Goal: Task Accomplishment & Management: Manage account settings

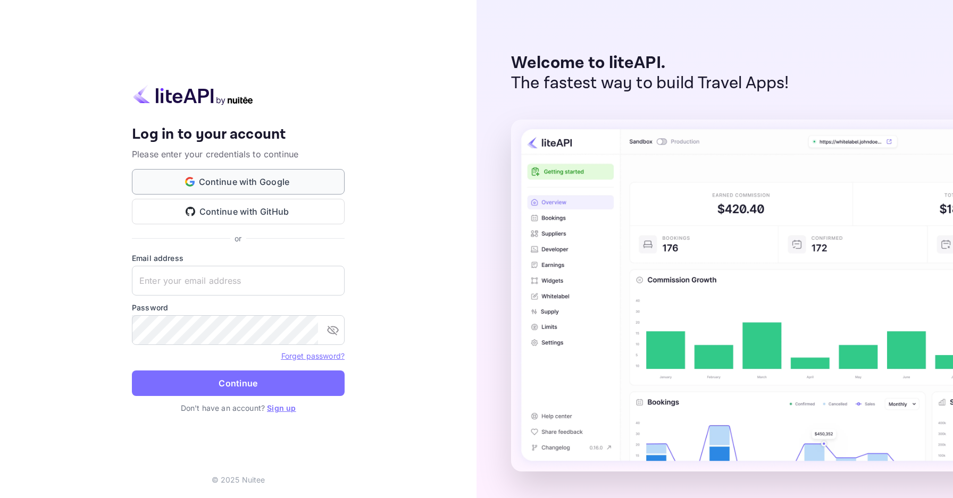
click at [304, 184] on button "Continue with Google" at bounding box center [238, 182] width 213 height 26
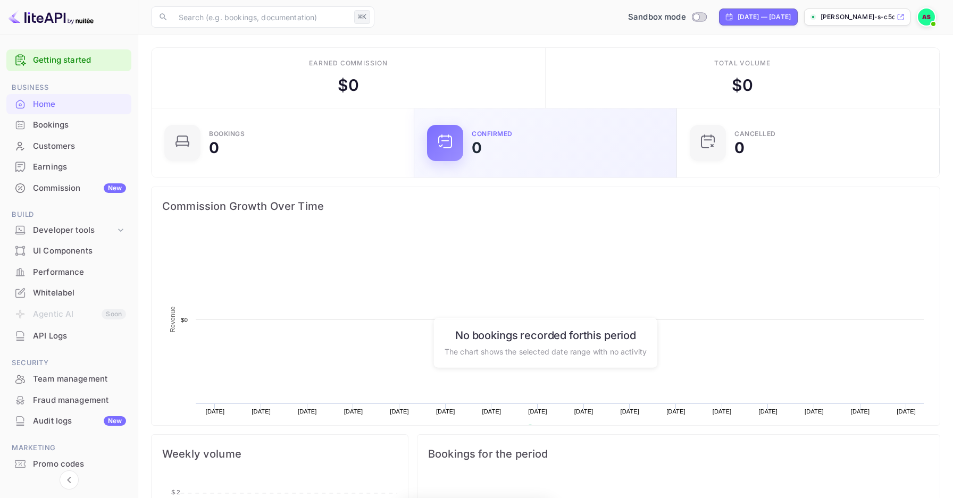
scroll to position [173, 256]
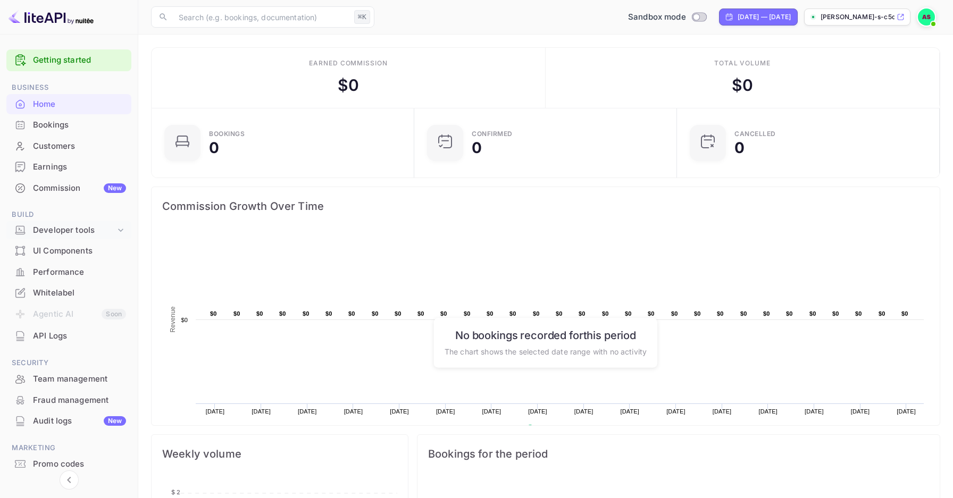
click at [110, 228] on div "Developer tools" at bounding box center [74, 230] width 82 height 12
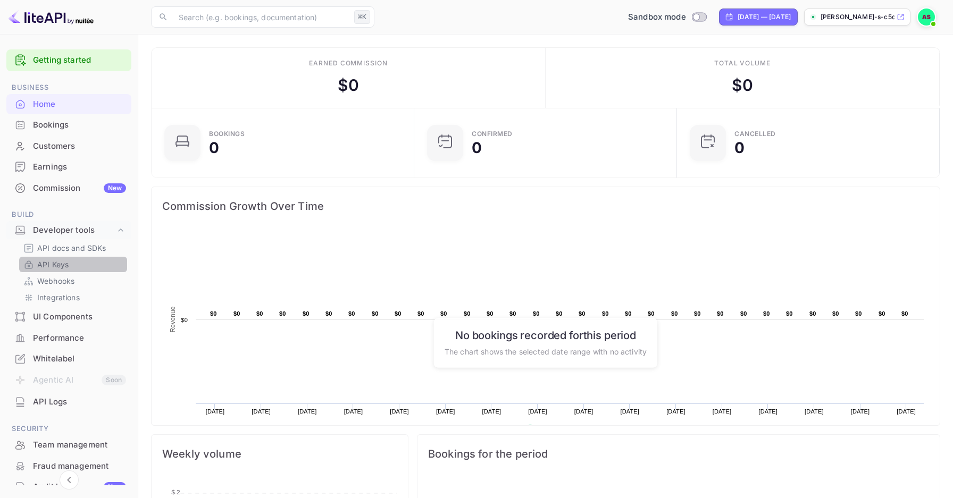
click at [66, 267] on p "API Keys" at bounding box center [52, 264] width 31 height 11
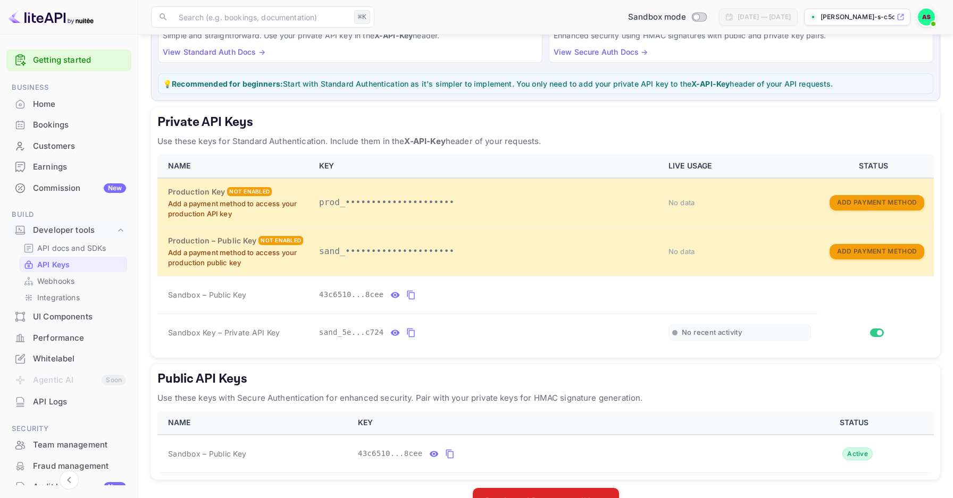
scroll to position [110, 0]
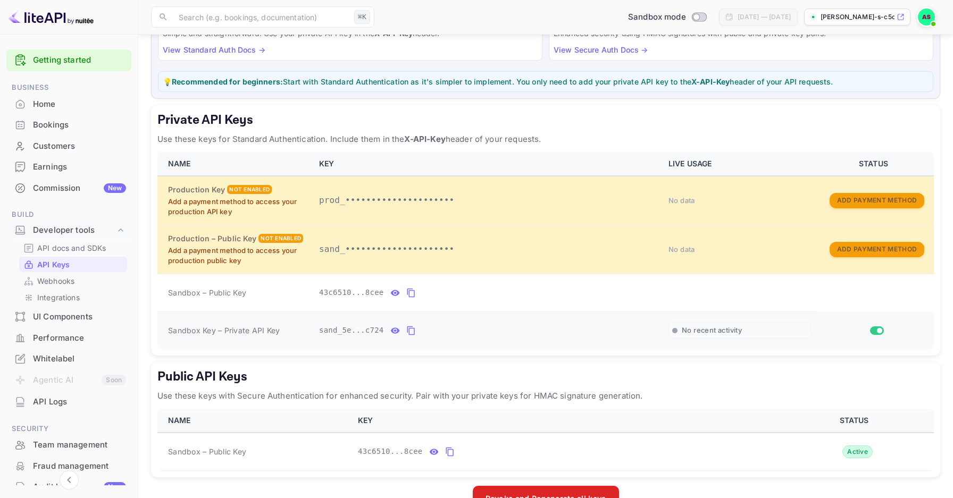
click at [411, 330] on icon "private api keys table" at bounding box center [411, 330] width 10 height 13
